Goal: Task Accomplishment & Management: Use online tool/utility

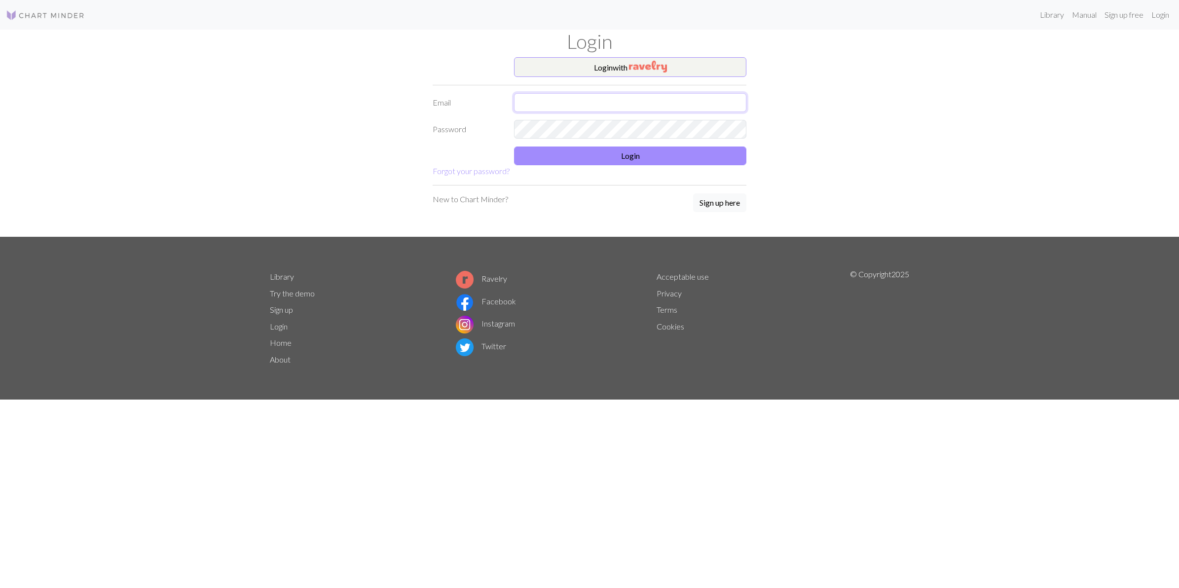
click at [540, 99] on input "text" at bounding box center [630, 102] width 232 height 19
type input "[EMAIL_ADDRESS][DOMAIN_NAME]"
click at [615, 154] on button "Login" at bounding box center [630, 155] width 232 height 19
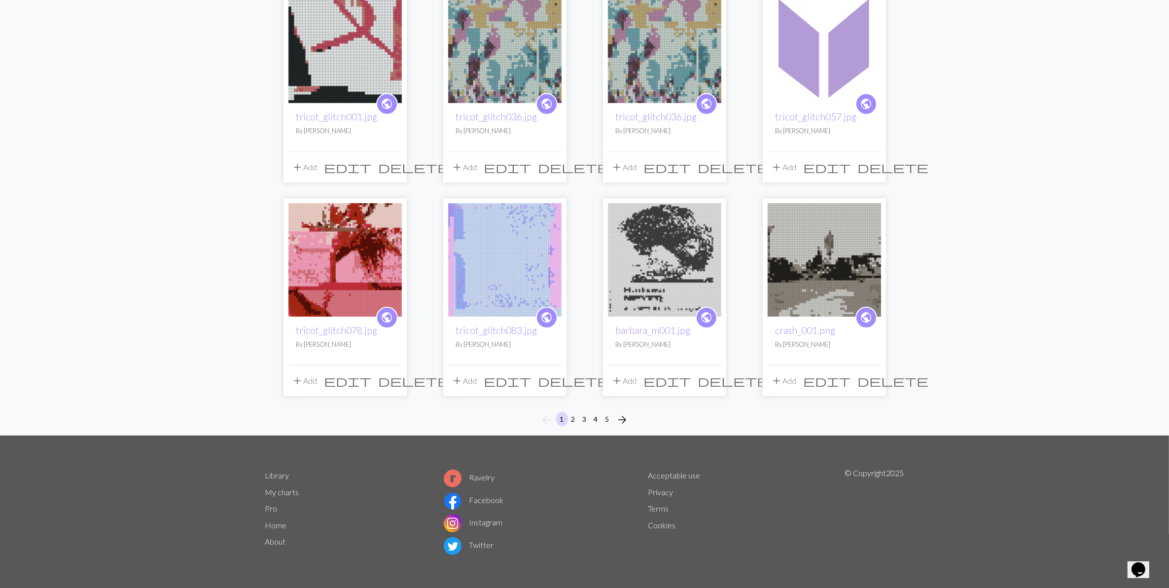
scroll to position [596, 0]
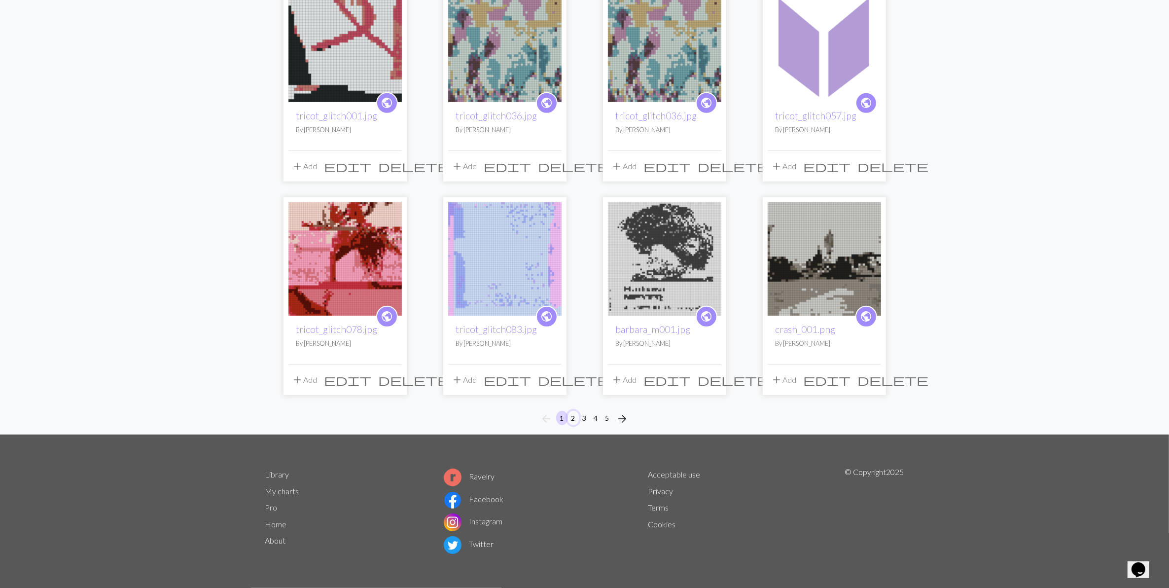
click at [573, 416] on button "2" at bounding box center [574, 418] width 12 height 14
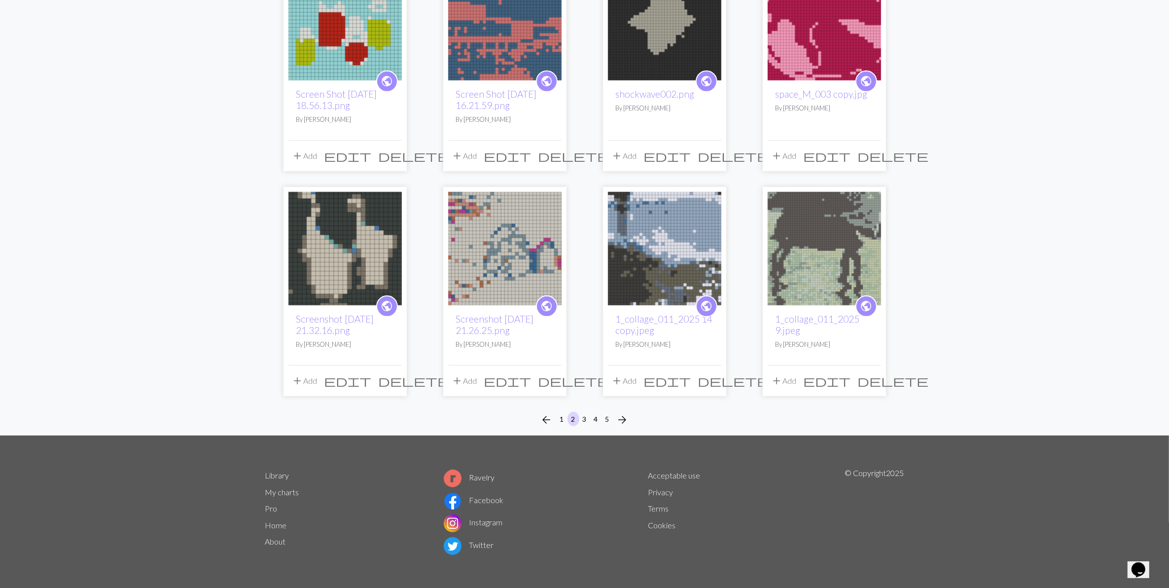
scroll to position [608, 0]
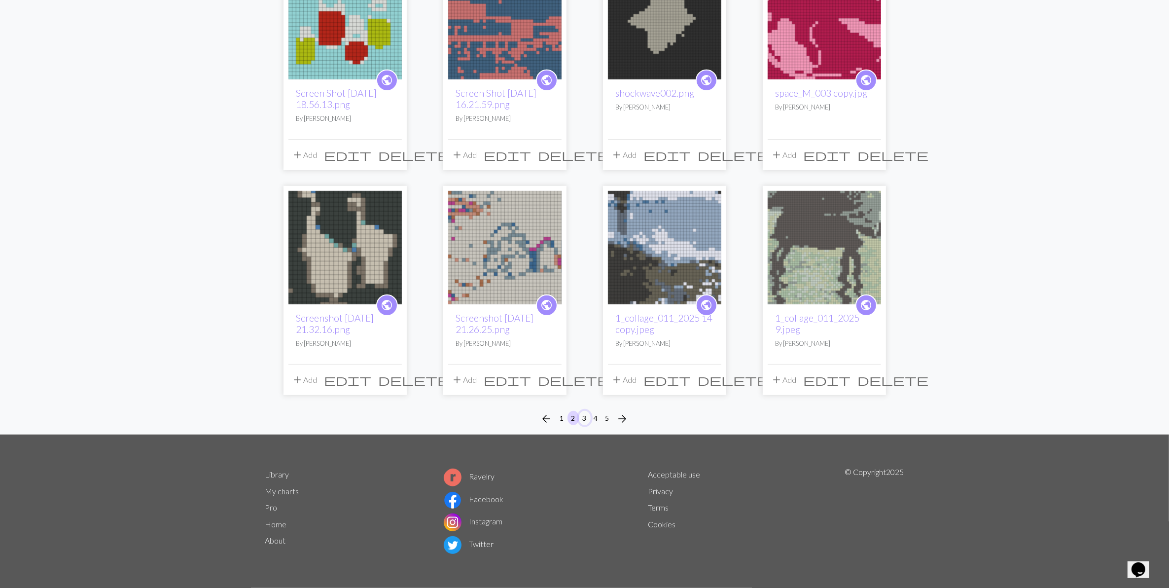
click at [585, 415] on button "3" at bounding box center [585, 418] width 12 height 14
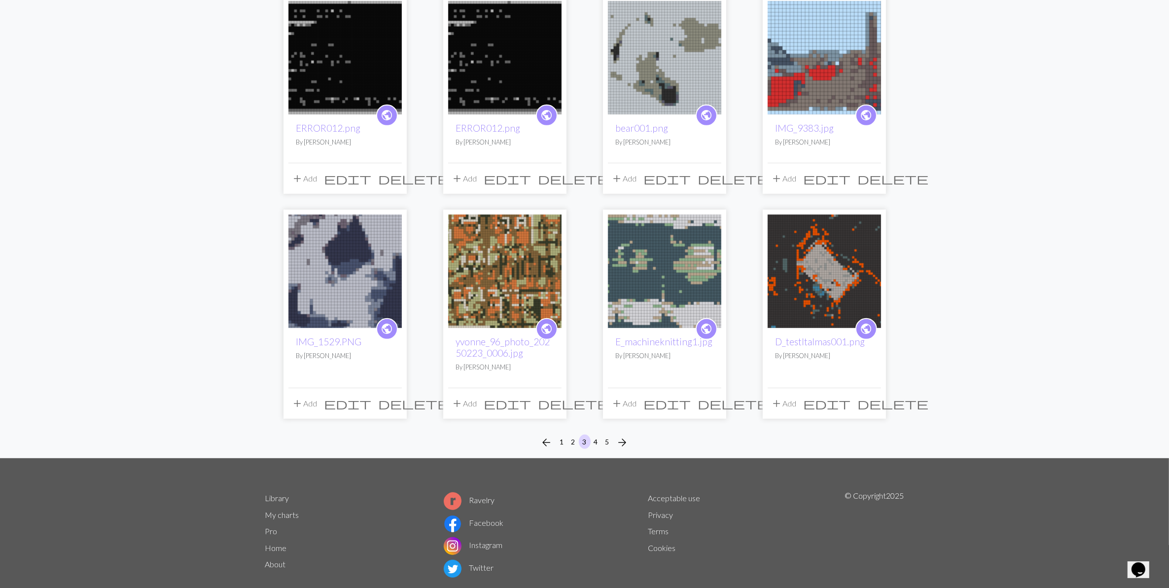
scroll to position [608, 0]
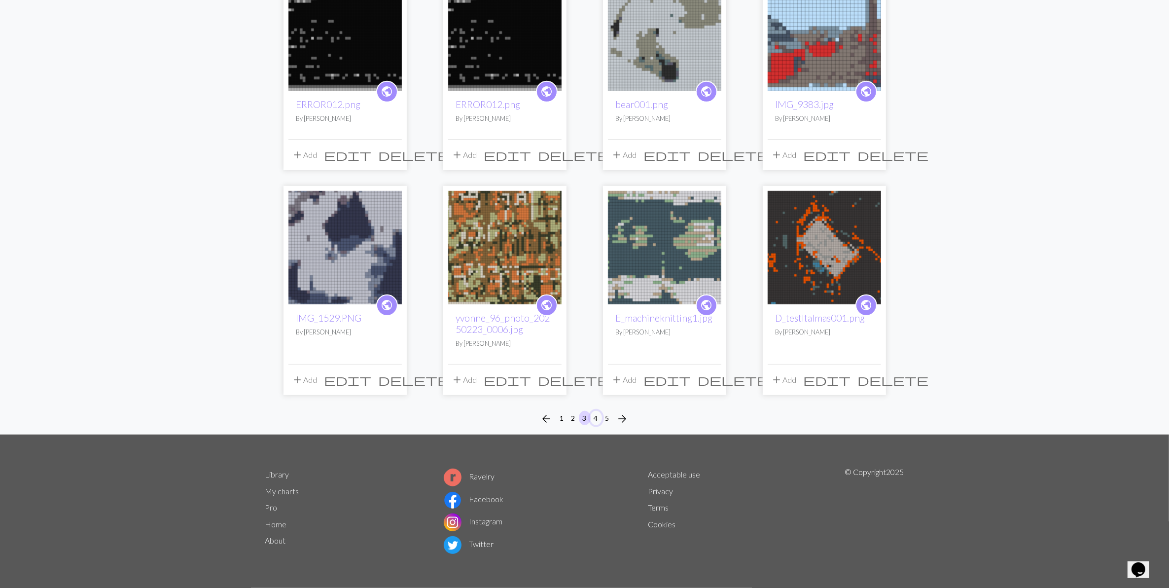
click at [598, 416] on button "4" at bounding box center [596, 418] width 12 height 14
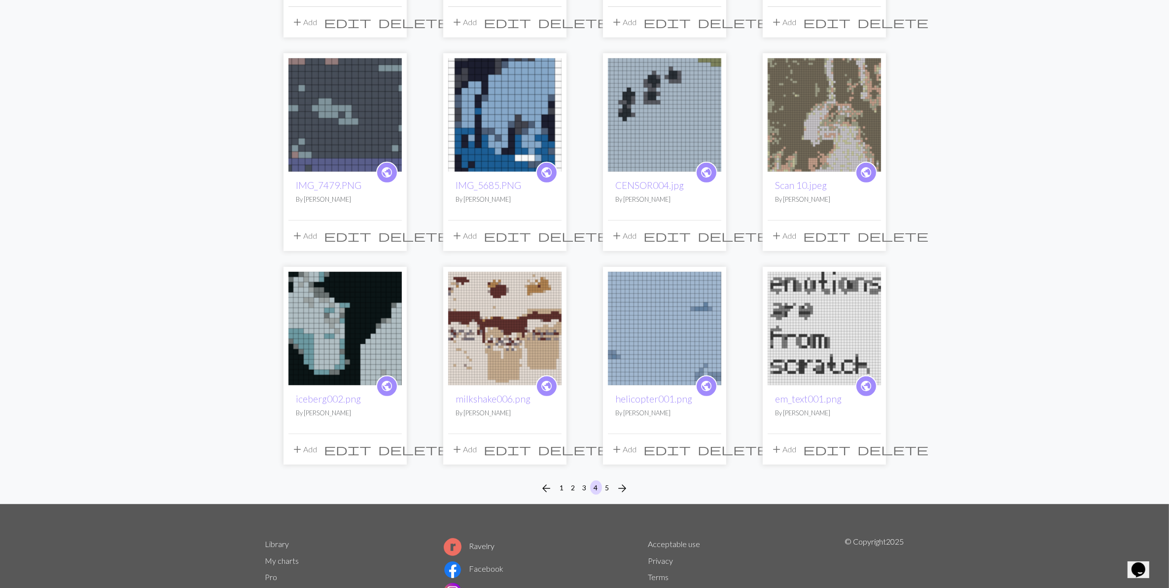
scroll to position [555, 0]
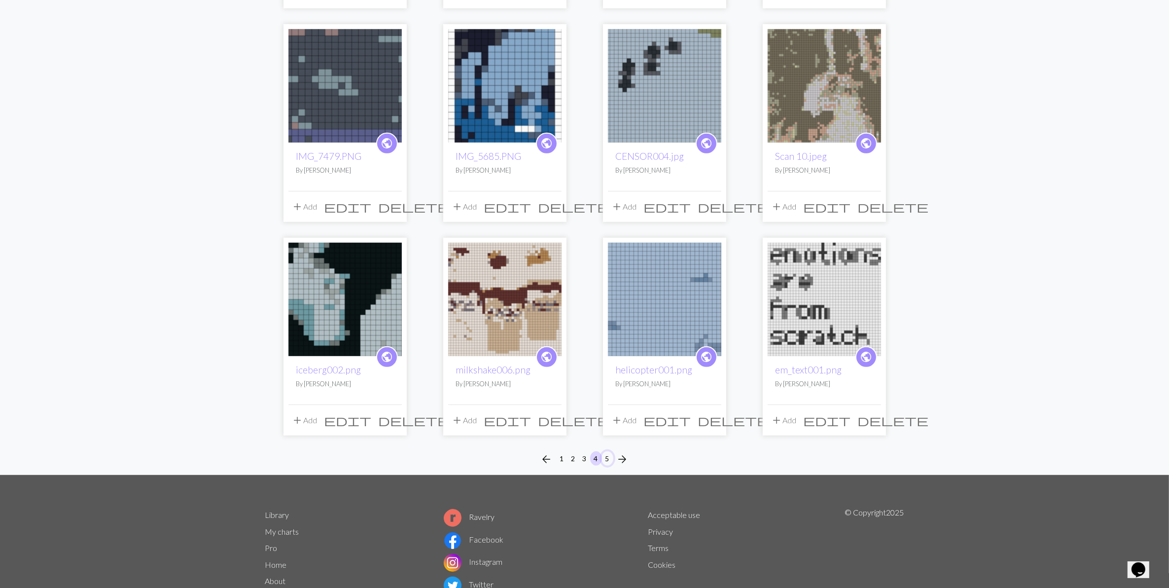
click at [608, 458] on button "5" at bounding box center [608, 458] width 12 height 14
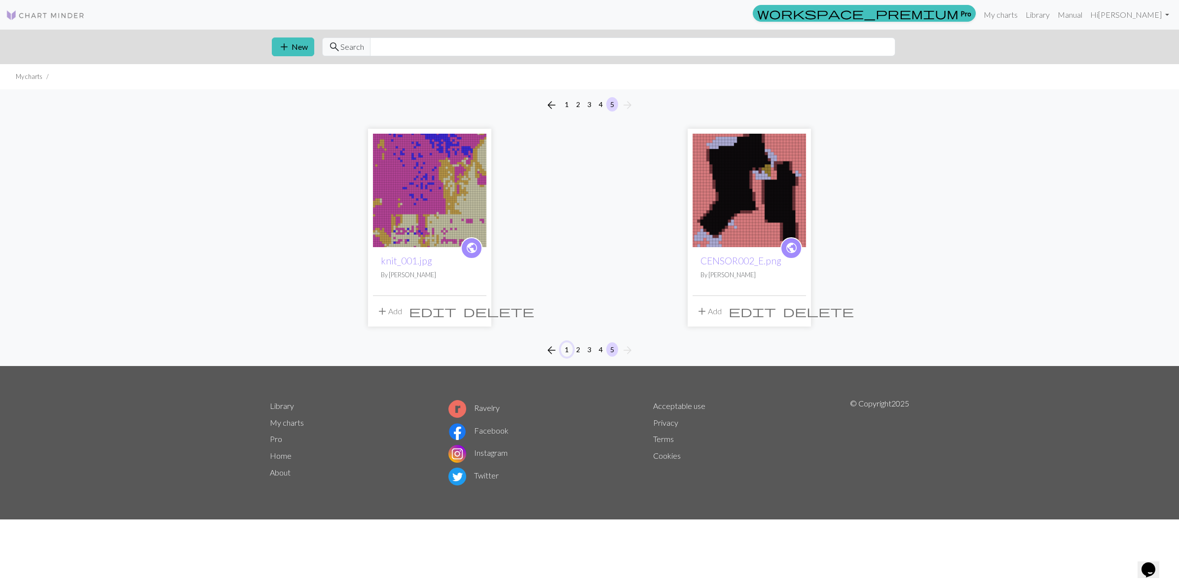
click at [566, 350] on button "1" at bounding box center [567, 349] width 12 height 14
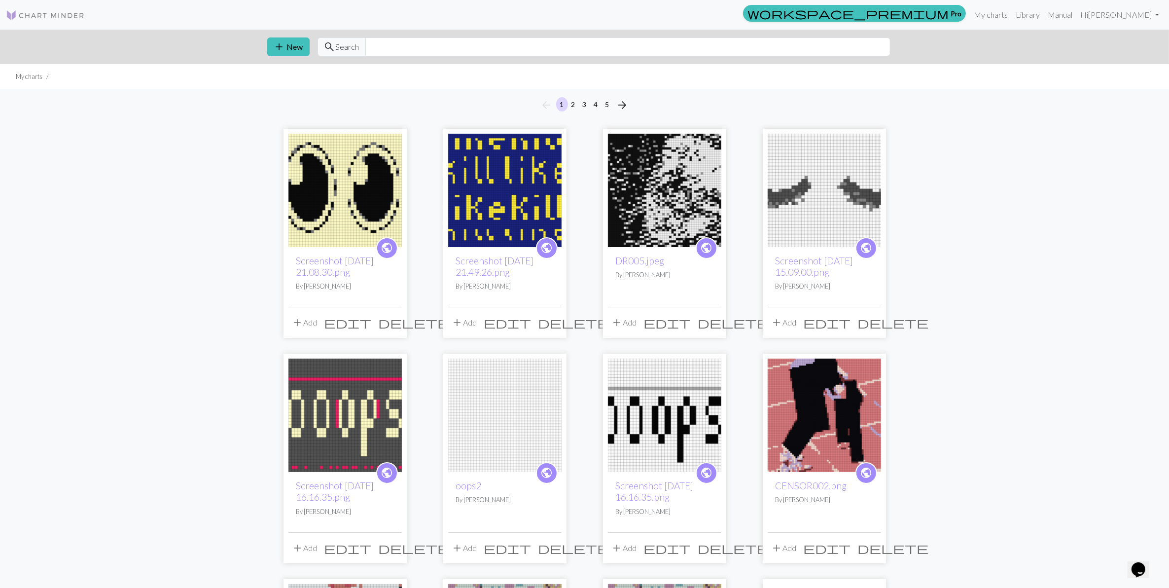
click at [817, 188] on img at bounding box center [824, 190] width 113 height 113
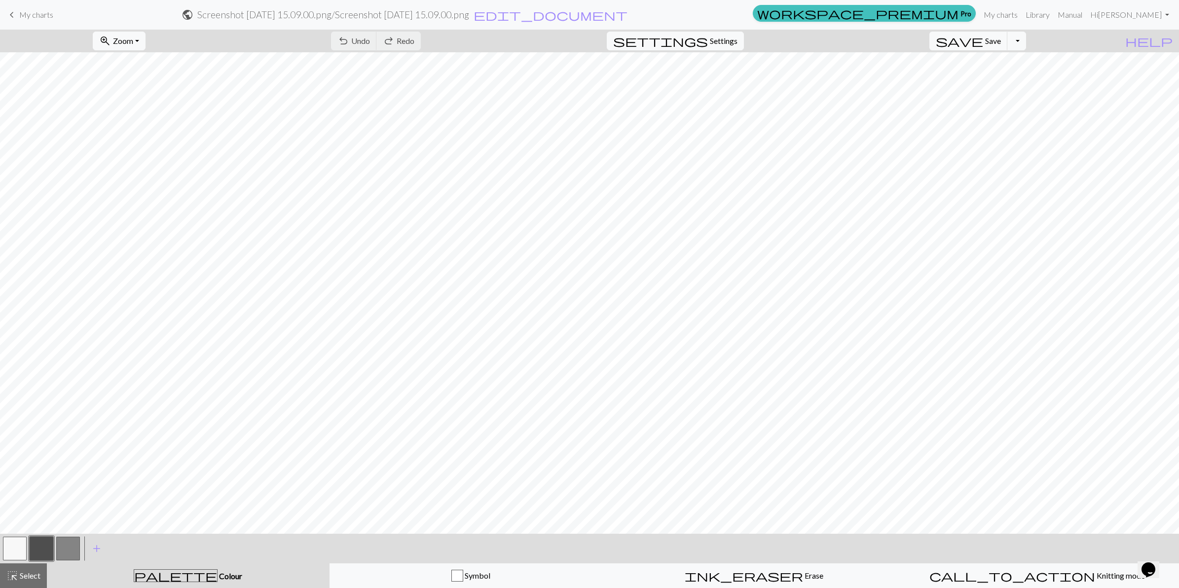
click at [16, 547] on button "button" at bounding box center [15, 549] width 24 height 24
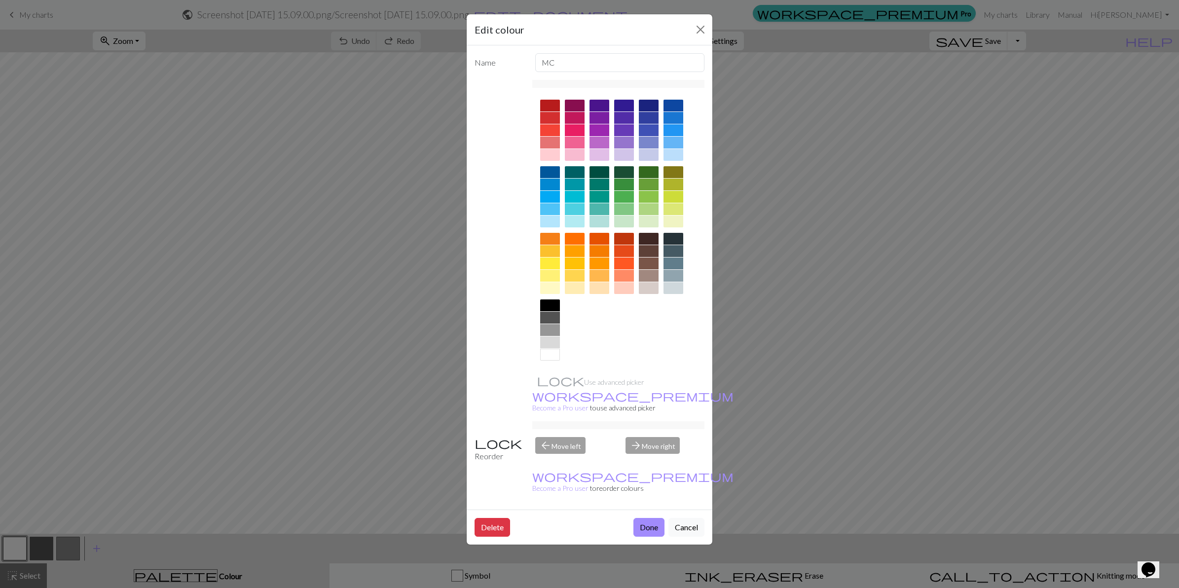
click at [572, 288] on div at bounding box center [575, 288] width 20 height 12
click at [644, 518] on button "Done" at bounding box center [648, 527] width 31 height 19
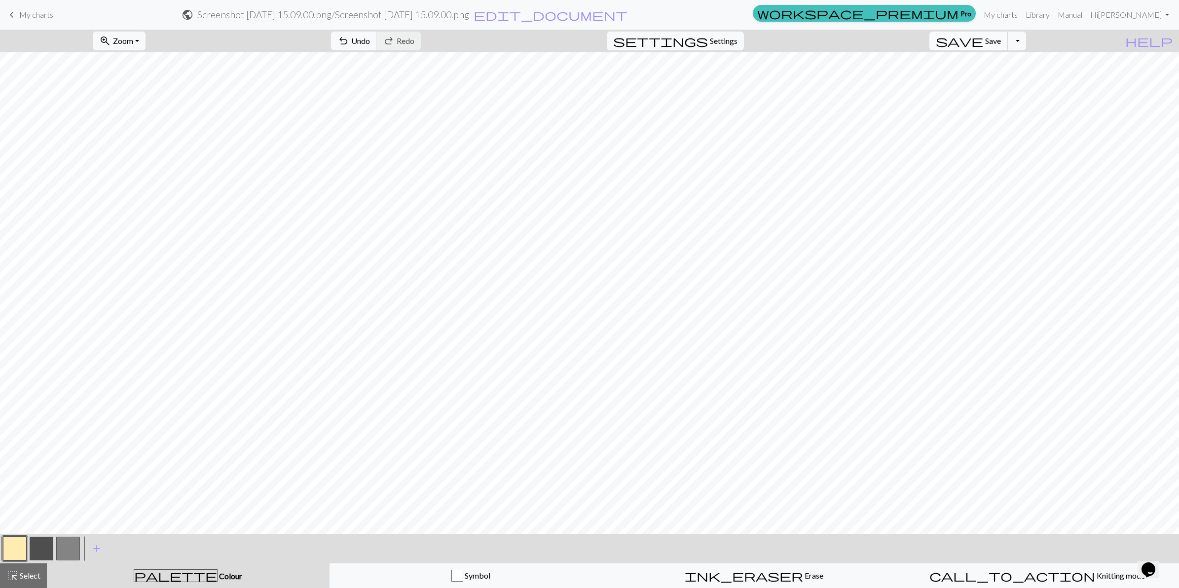
click at [1001, 40] on span "Save" at bounding box center [993, 40] width 16 height 9
